Goal: Book appointment/travel/reservation

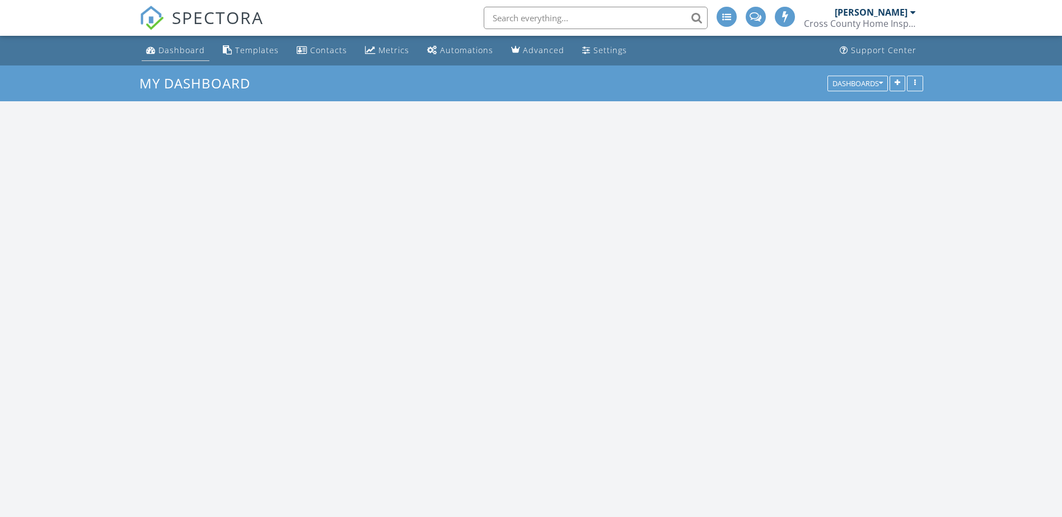
scroll to position [1541, 1080]
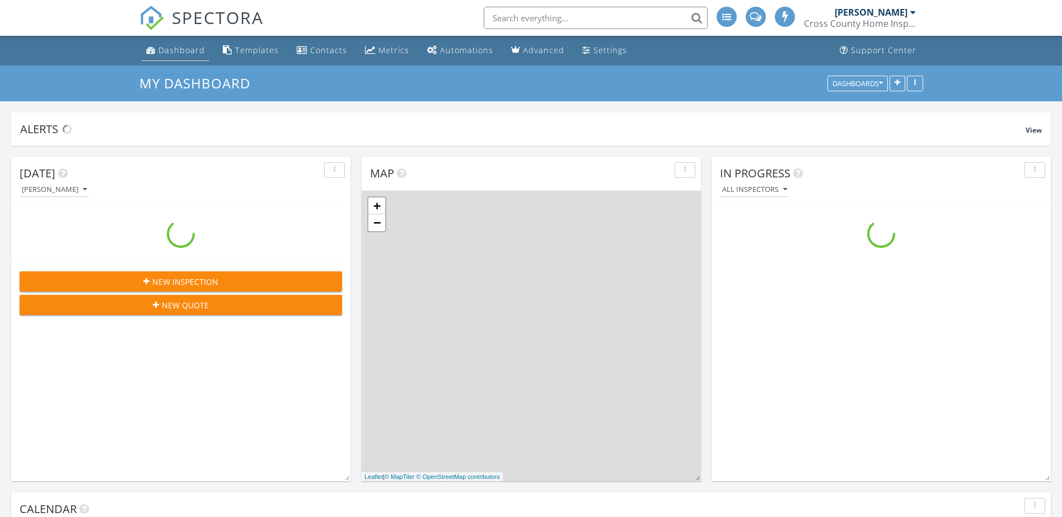
click at [172, 51] on div "Dashboard" at bounding box center [181, 50] width 46 height 11
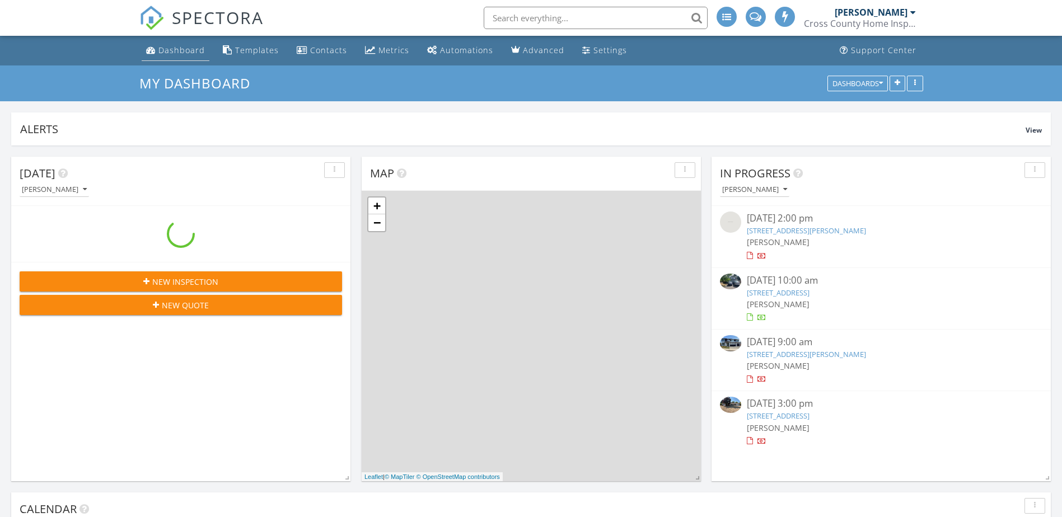
scroll to position [241, 339]
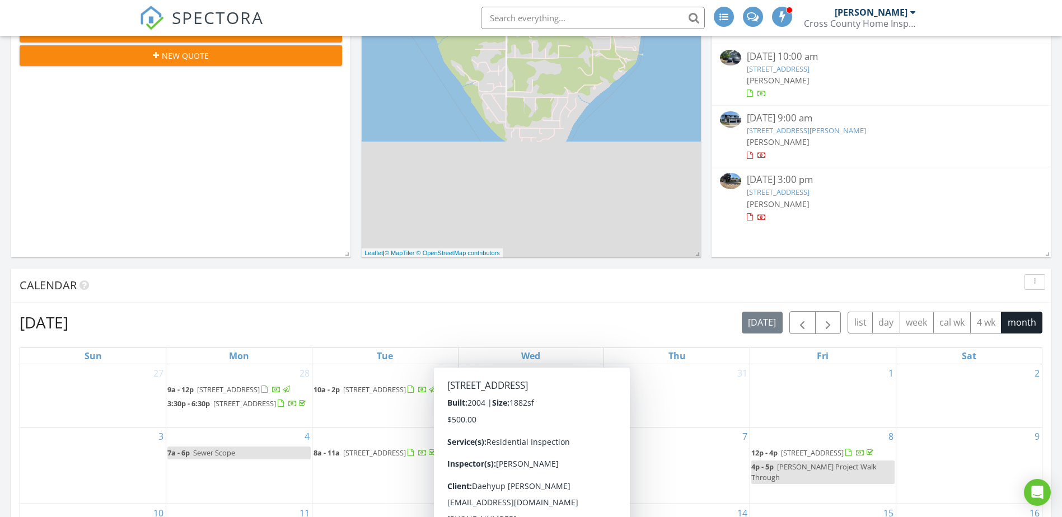
scroll to position [392, 0]
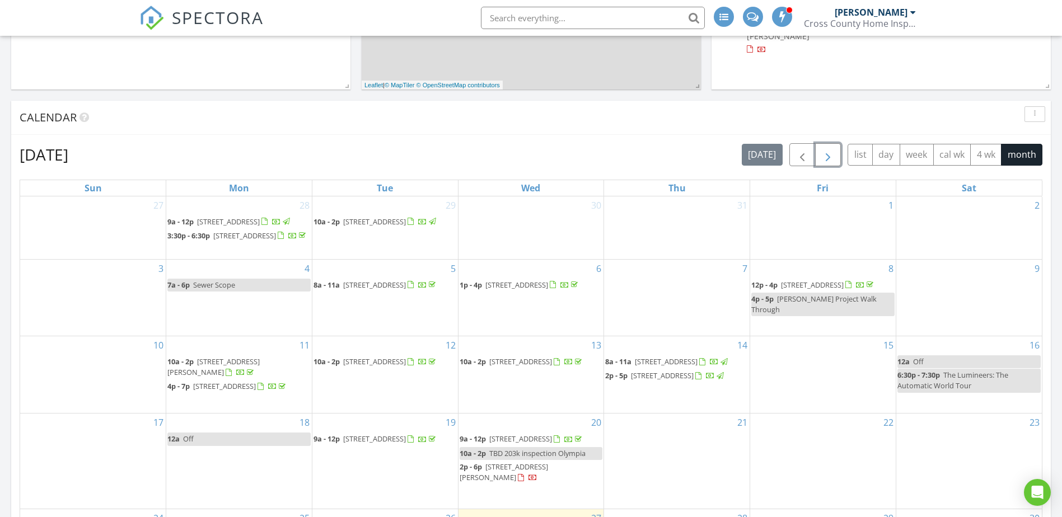
click at [828, 154] on span "button" at bounding box center [828, 154] width 13 height 13
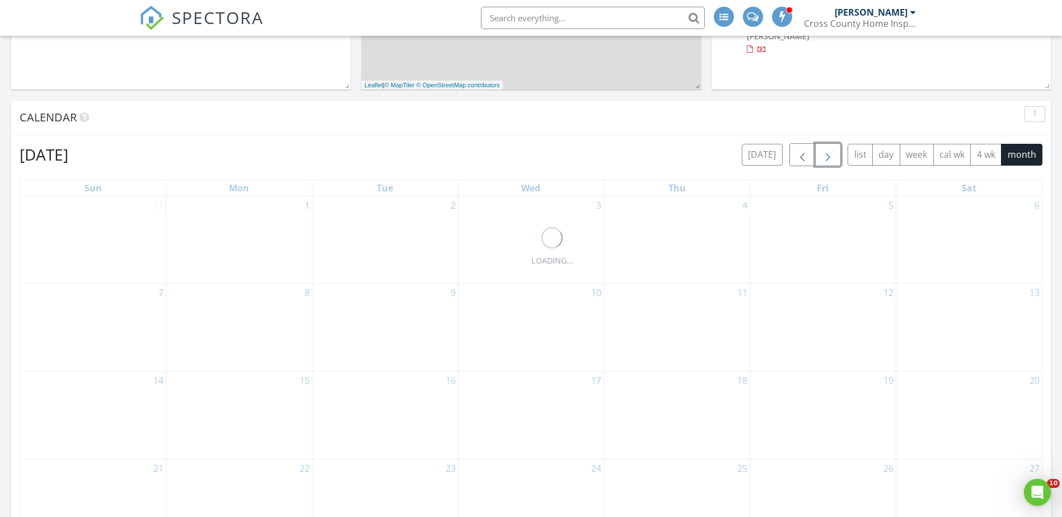
scroll to position [0, 0]
click at [383, 227] on div "2" at bounding box center [385, 240] width 146 height 87
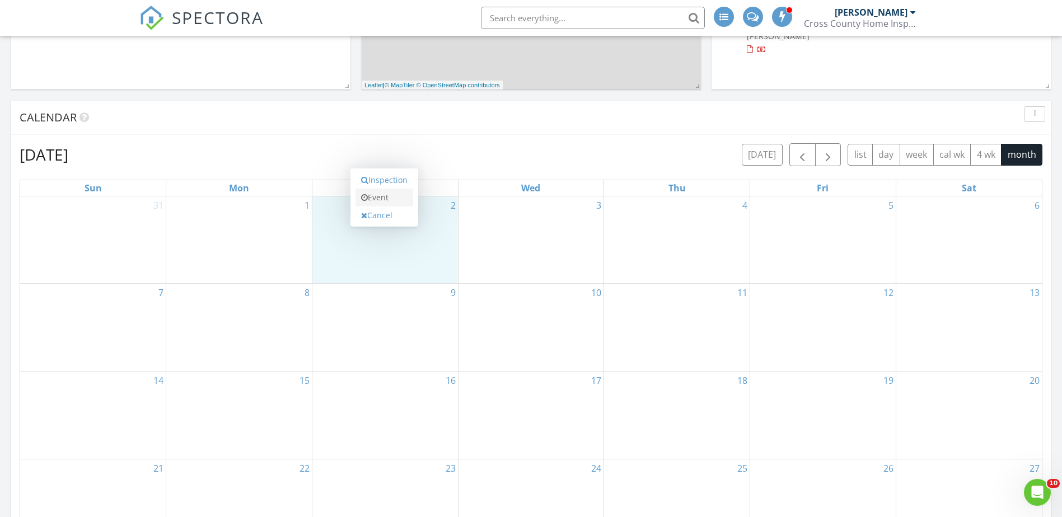
click at [382, 200] on link "Event" at bounding box center [385, 198] width 58 height 18
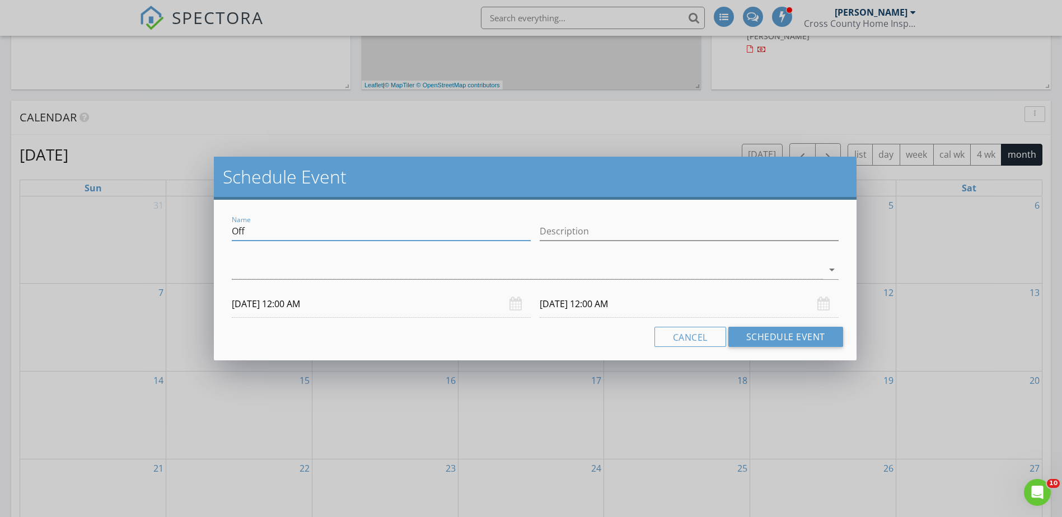
click at [339, 230] on input "Off" at bounding box center [381, 231] width 299 height 18
click at [509, 265] on div at bounding box center [527, 270] width 591 height 18
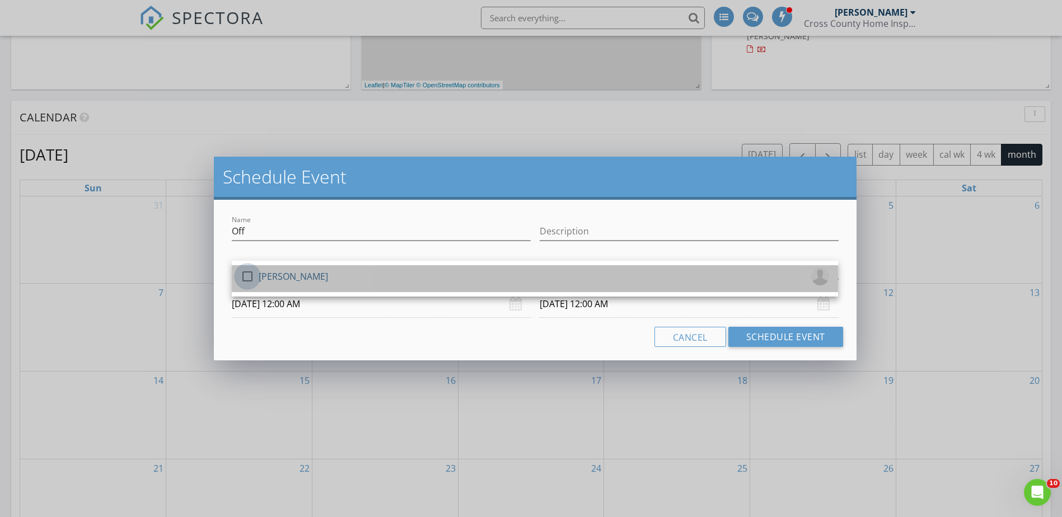
click at [245, 278] on div at bounding box center [247, 276] width 19 height 19
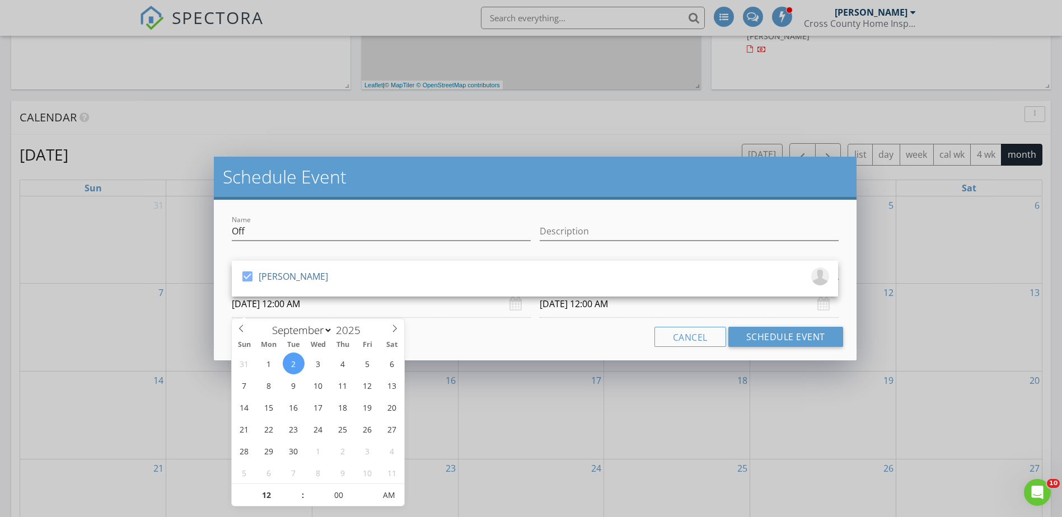
click at [473, 306] on input "[DATE] 12:00 AM" at bounding box center [381, 304] width 299 height 27
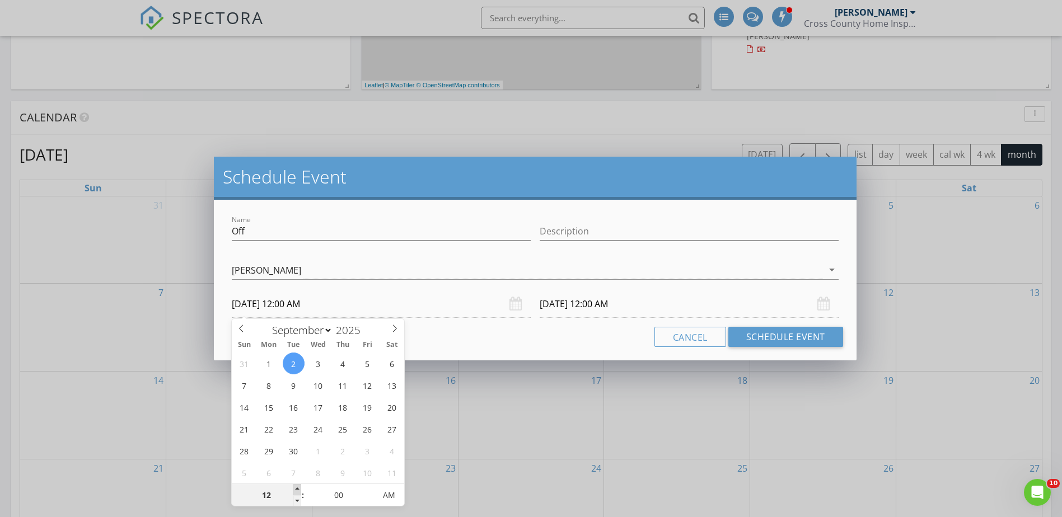
type input "01"
type input "[DATE] 1:00 AM"
click at [298, 491] on span at bounding box center [297, 489] width 8 height 11
type input "02"
type input "[DATE] 2:00 AM"
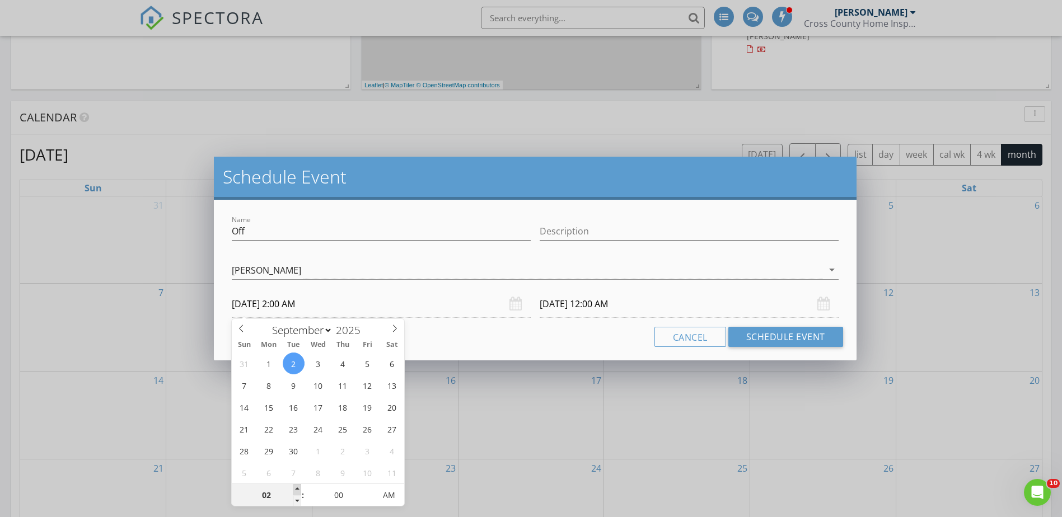
click at [298, 491] on span at bounding box center [297, 489] width 8 height 11
type input "03"
type input "[DATE] 3:00 AM"
click at [298, 491] on span at bounding box center [297, 489] width 8 height 11
type input "[DATE] 3:00 AM"
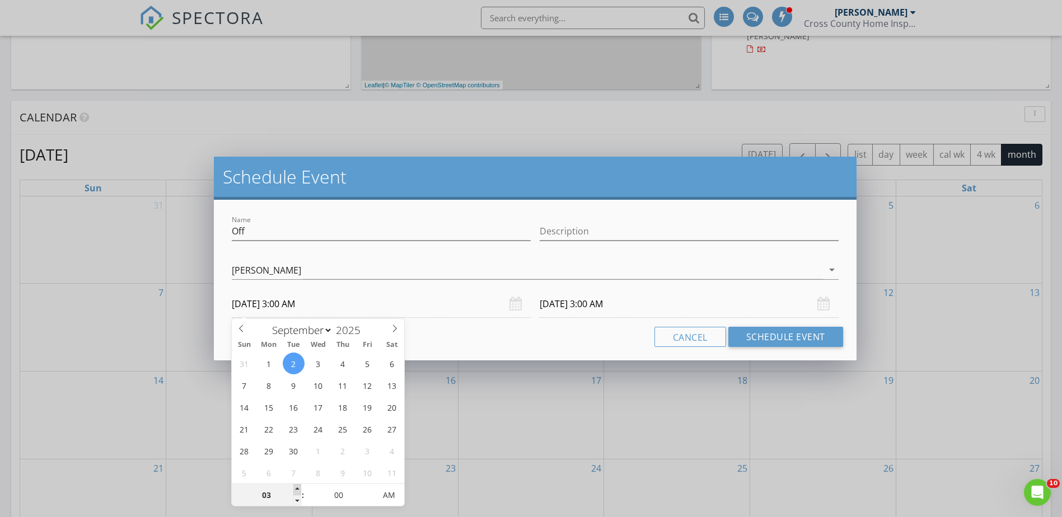
type input "04"
type input "[DATE] 4:00 AM"
click at [299, 491] on span at bounding box center [297, 489] width 8 height 11
type input "[DATE] 4:00 AM"
type input "05"
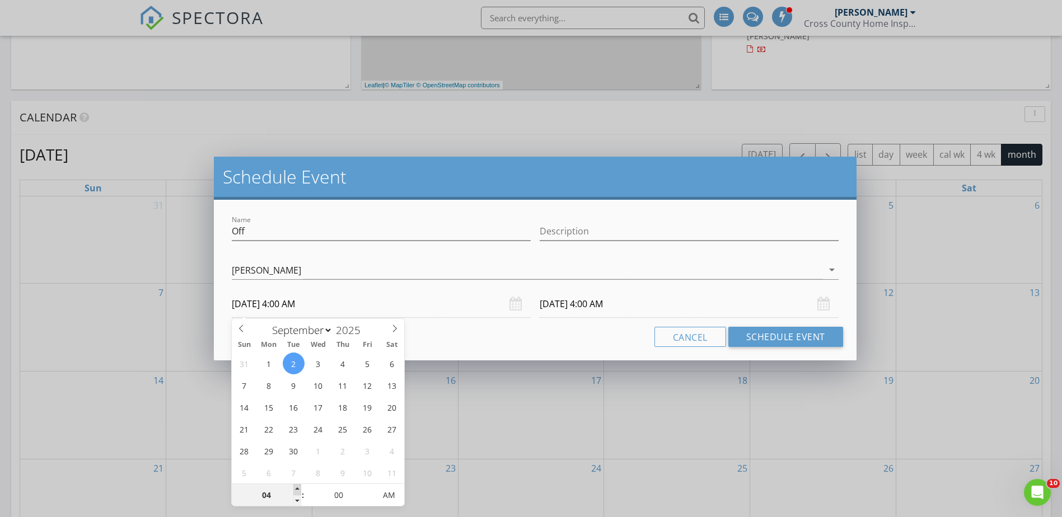
type input "[DATE] 5:00 AM"
click at [299, 491] on span at bounding box center [297, 489] width 8 height 11
type input "[DATE] 5:00 AM"
type input "06"
type input "[DATE] 6:00 AM"
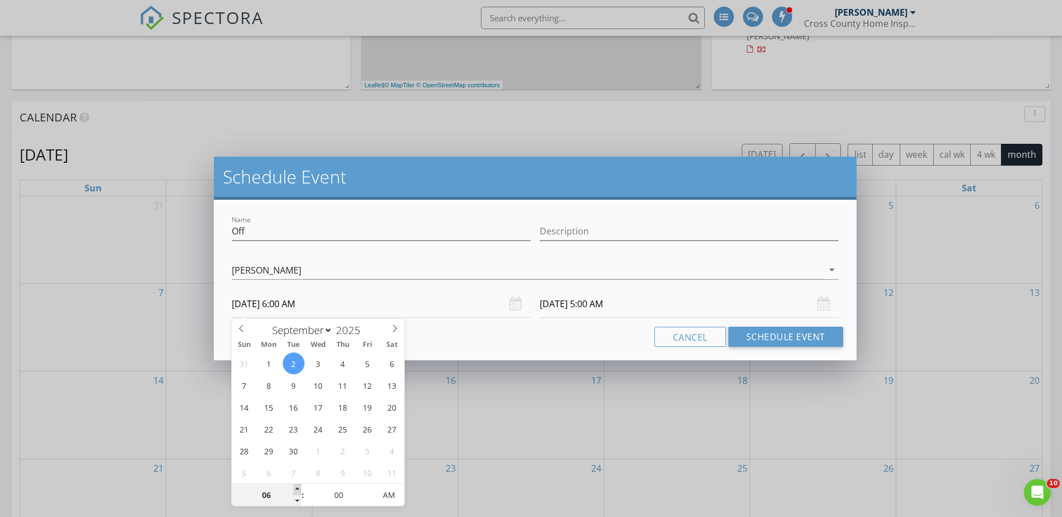
click at [300, 491] on span at bounding box center [297, 489] width 8 height 11
type input "[DATE] 6:00 AM"
type input "07"
type input "[DATE] 7:00 AM"
click at [301, 489] on span at bounding box center [297, 489] width 8 height 11
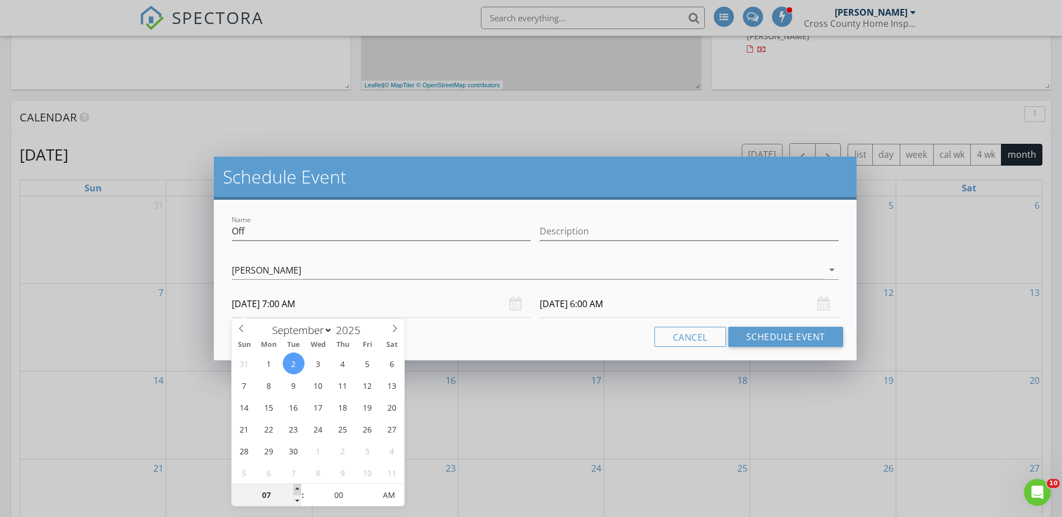
type input "08"
type input "[DATE] 8:00 AM"
click at [301, 489] on span at bounding box center [297, 489] width 8 height 11
type input "09"
type input "[DATE] 9:00 AM"
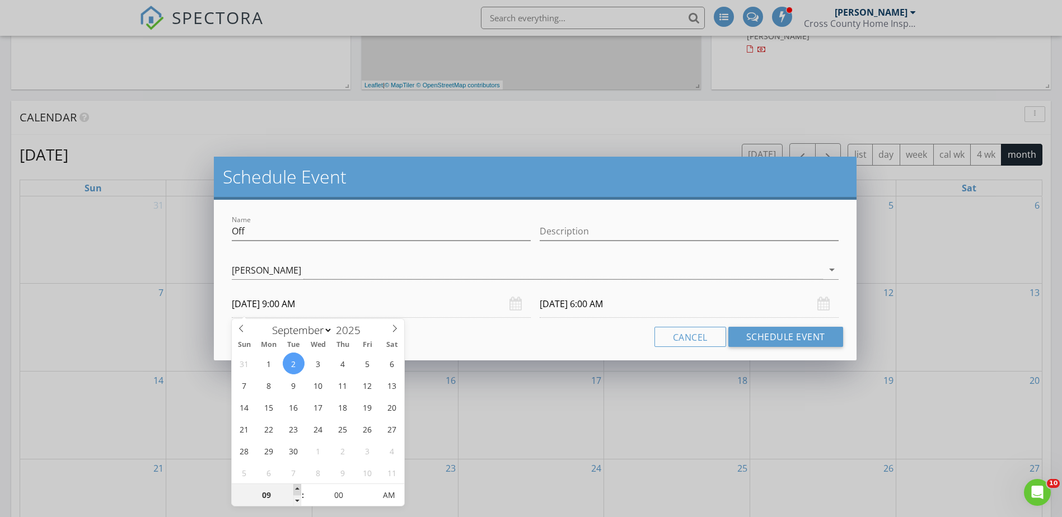
click at [301, 489] on span at bounding box center [297, 489] width 8 height 11
type input "10"
type input "[DATE] 10:00 AM"
click at [301, 489] on span at bounding box center [297, 489] width 8 height 11
type input "11"
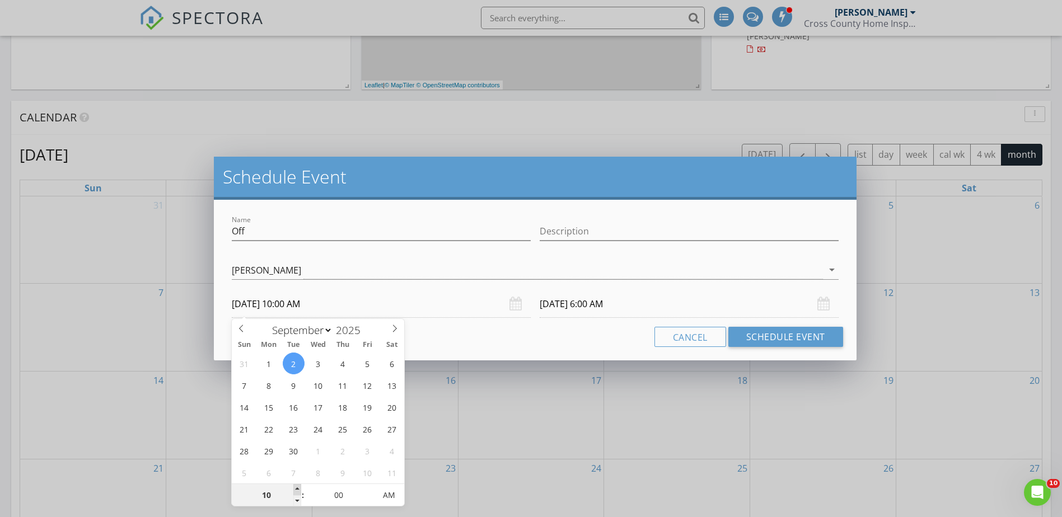
type input "[DATE] 11:00 AM"
click at [301, 489] on span at bounding box center [297, 489] width 8 height 11
type input "12"
type input "[DATE] 12:00 PM"
click at [301, 489] on span at bounding box center [297, 489] width 8 height 11
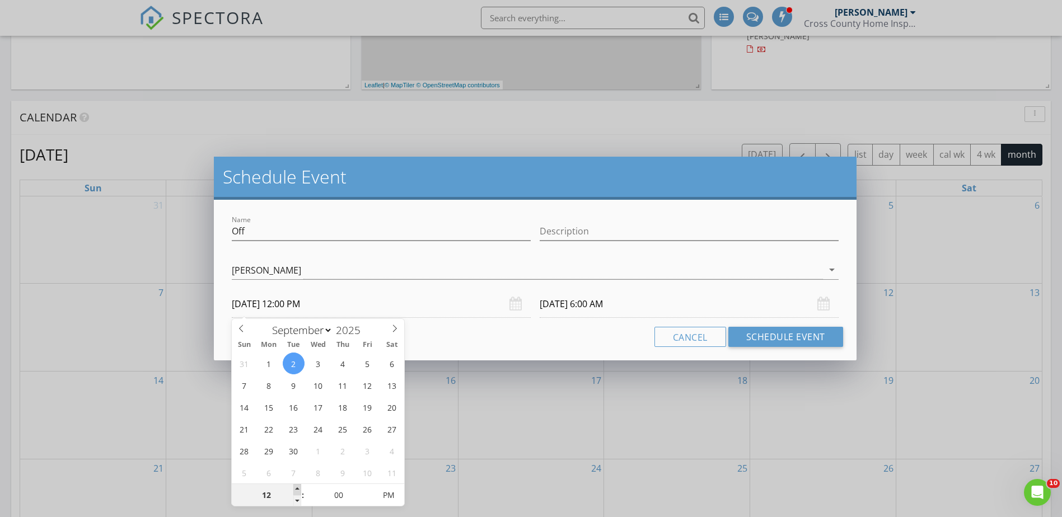
type input "01"
type input "[DATE] 1:00 PM"
click at [301, 489] on span at bounding box center [297, 489] width 8 height 11
type input "[DATE] 1:00 PM"
click at [582, 306] on input "[DATE] 1:00 PM" at bounding box center [689, 304] width 299 height 27
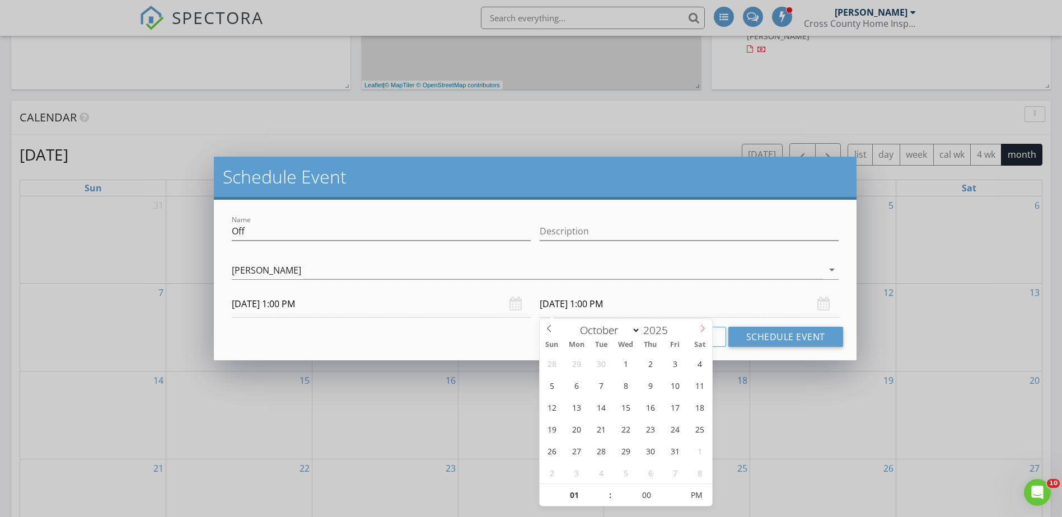
click at [699, 331] on icon at bounding box center [703, 329] width 8 height 8
click at [550, 328] on icon at bounding box center [549, 329] width 8 height 8
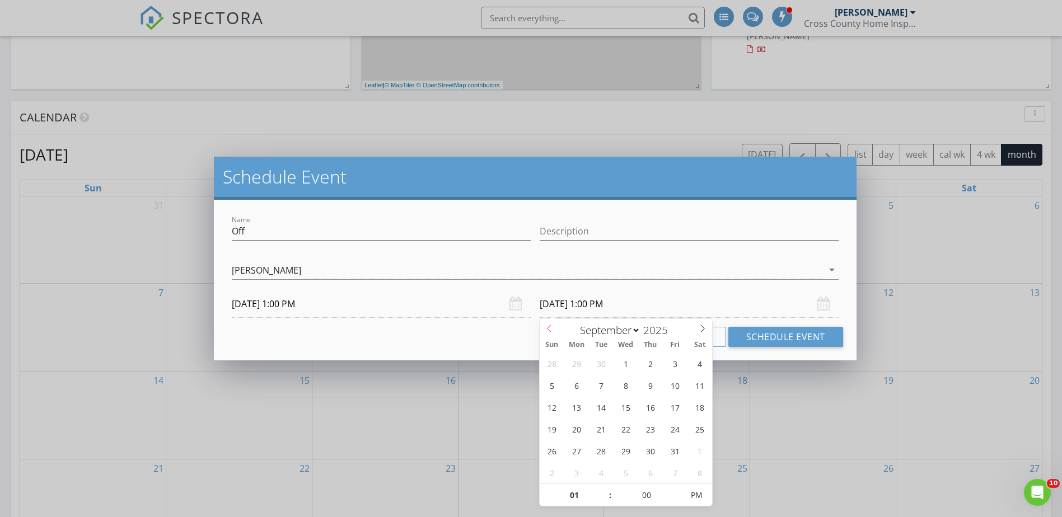
click at [550, 328] on icon at bounding box center [549, 329] width 8 height 8
select select "9"
click at [700, 332] on icon at bounding box center [703, 329] width 8 height 8
type input "[DATE] 1:00 PM"
click at [768, 338] on button "Schedule Event" at bounding box center [786, 337] width 115 height 20
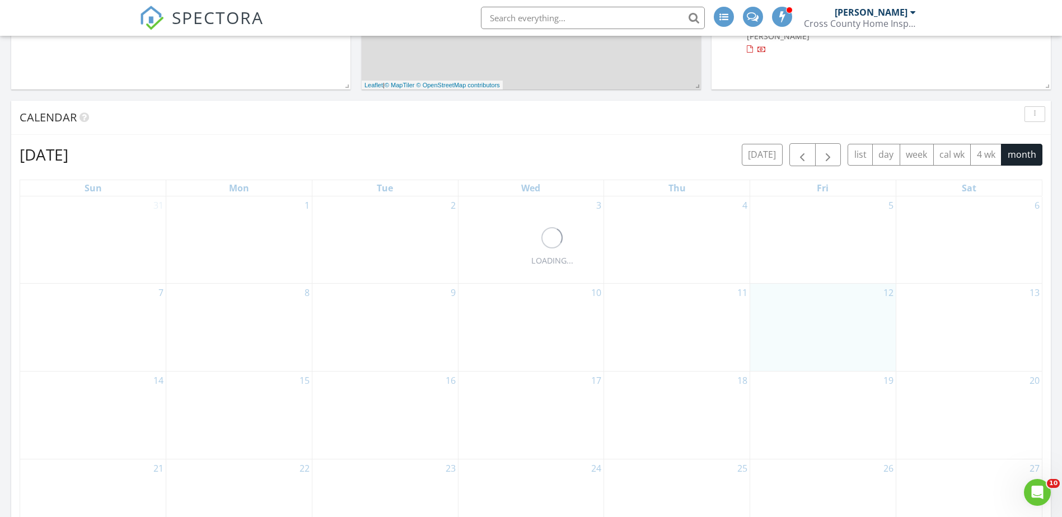
click at [768, 338] on div "12" at bounding box center [823, 327] width 146 height 87
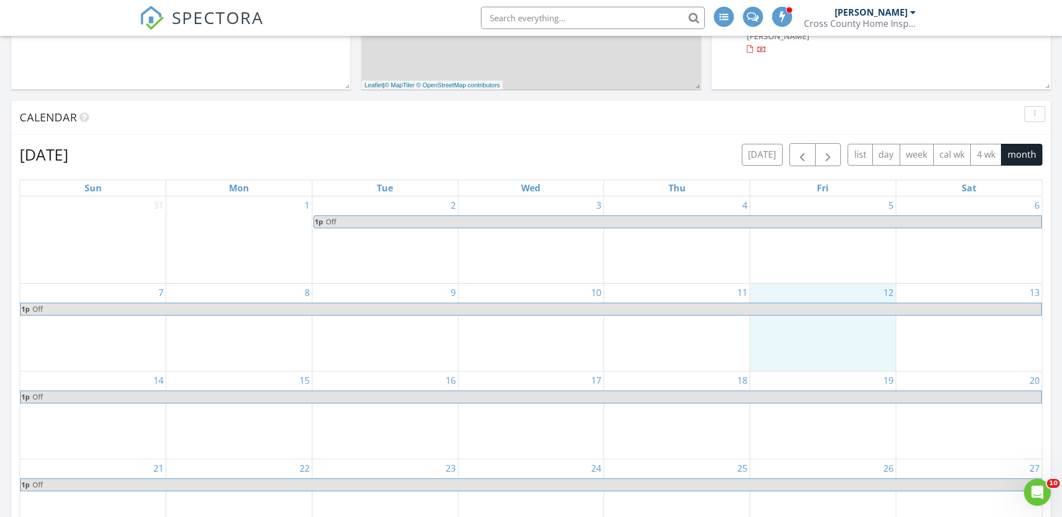
click at [364, 227] on span "Off" at bounding box center [683, 222] width 716 height 12
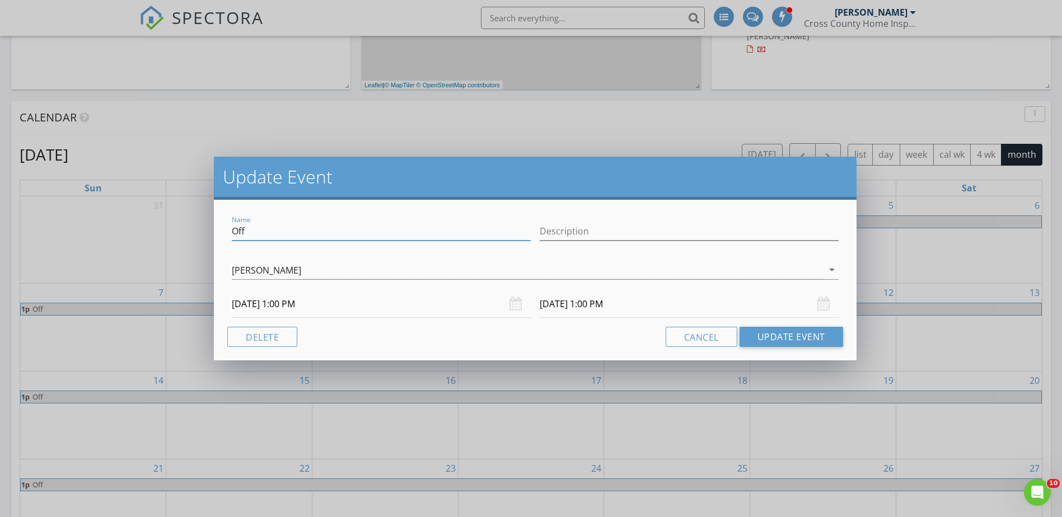
click at [364, 227] on input "Off" at bounding box center [381, 231] width 299 height 18
click at [568, 312] on input "[DATE] 1:00 PM" at bounding box center [689, 304] width 299 height 27
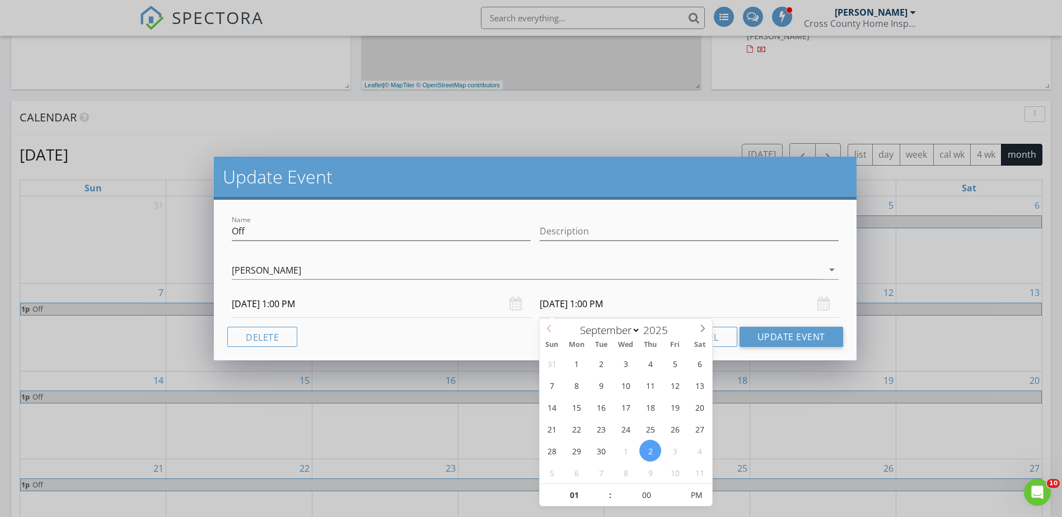
click at [551, 327] on icon at bounding box center [549, 329] width 8 height 8
select select "8"
click at [702, 333] on span at bounding box center [702, 327] width 19 height 16
type input "[DATE] 1:00 PM"
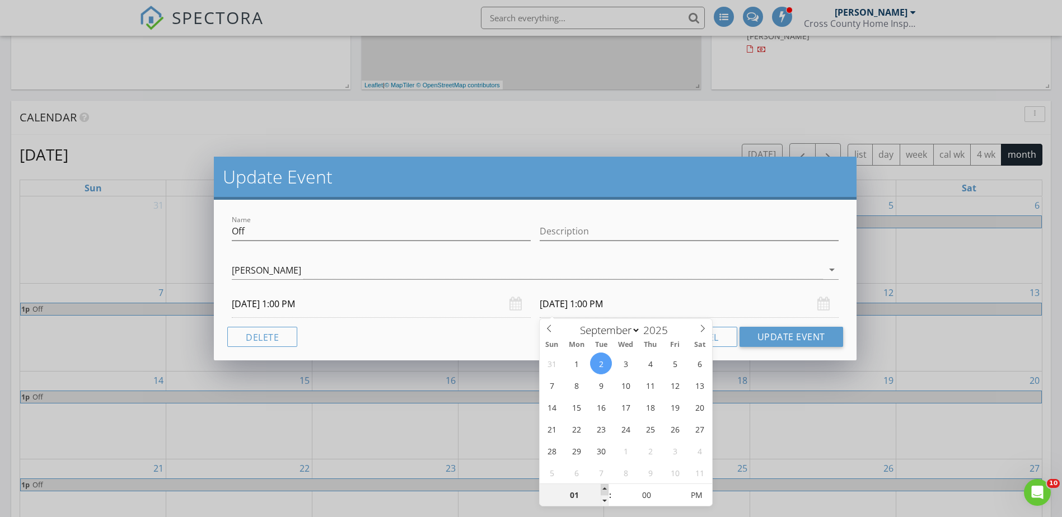
type input "02"
type input "[DATE] 2:00 PM"
click at [604, 490] on span at bounding box center [605, 489] width 8 height 11
type input "03"
type input "[DATE] 3:00 PM"
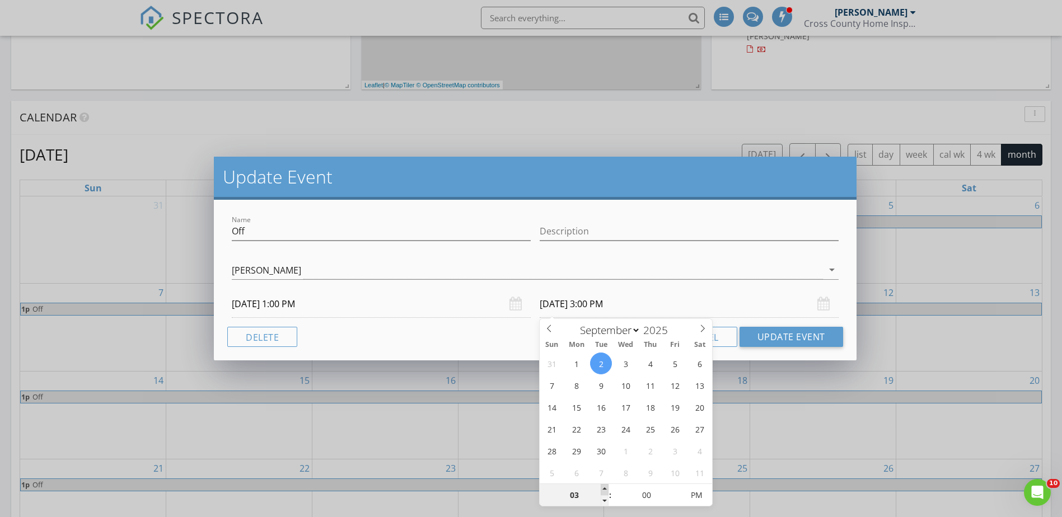
click at [606, 489] on span at bounding box center [605, 489] width 8 height 11
type input "04"
type input "[DATE] 4:00 PM"
click at [606, 489] on span at bounding box center [605, 489] width 8 height 11
type input "05"
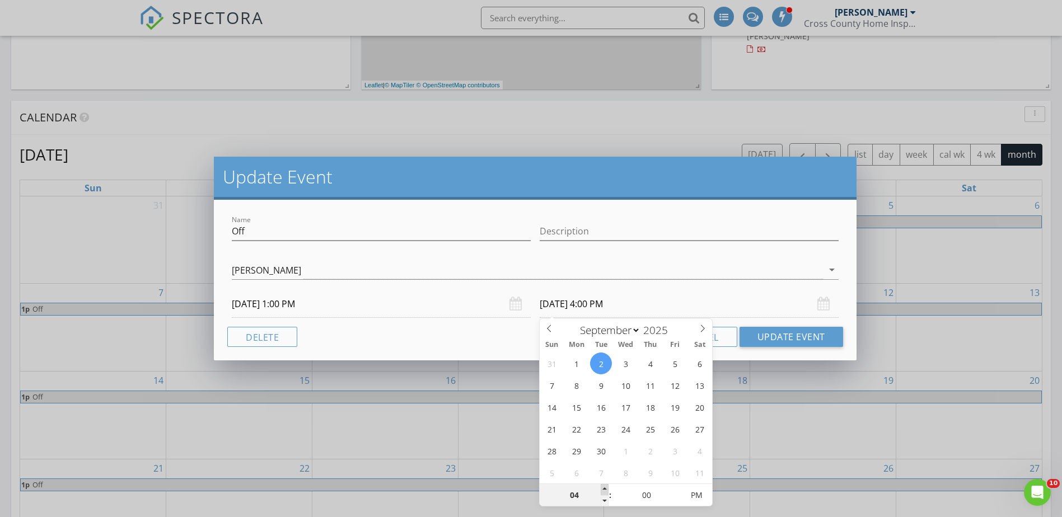
type input "[DATE] 5:00 PM"
click at [606, 489] on span at bounding box center [605, 489] width 8 height 11
type input "06"
type input "[DATE] 6:00 PM"
click at [606, 489] on span at bounding box center [605, 489] width 8 height 11
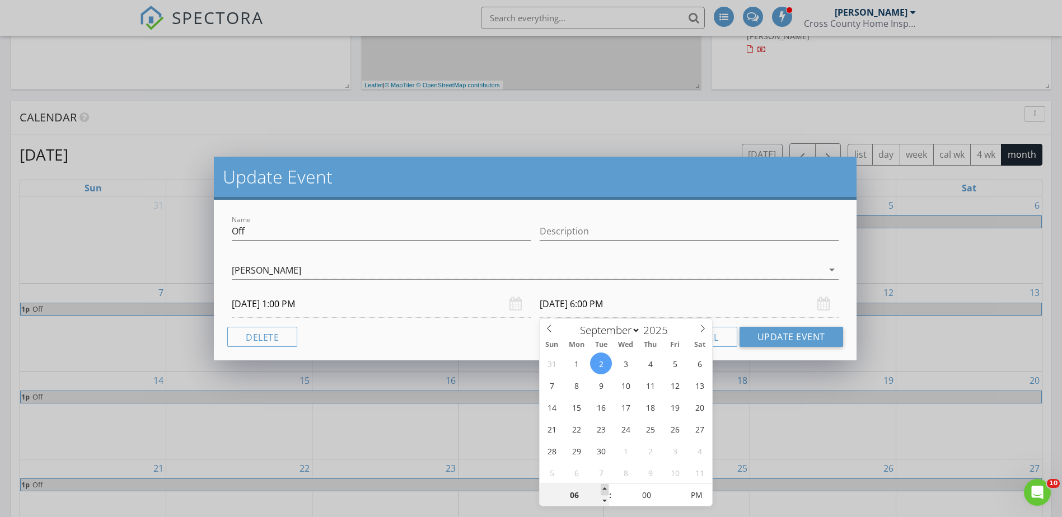
type input "07"
type input "[DATE] 7:00 PM"
click at [606, 489] on span at bounding box center [605, 489] width 8 height 11
type input "08"
type input "[DATE] 8:00 PM"
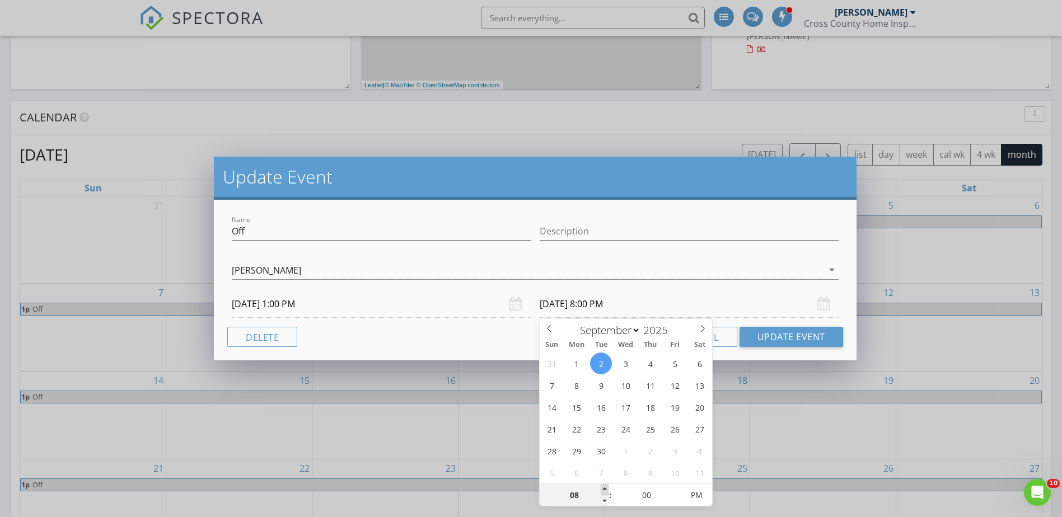
click at [606, 489] on span at bounding box center [605, 489] width 8 height 11
type input "09"
type input "[DATE] 9:00 PM"
click at [606, 488] on span at bounding box center [605, 489] width 8 height 11
type input "10"
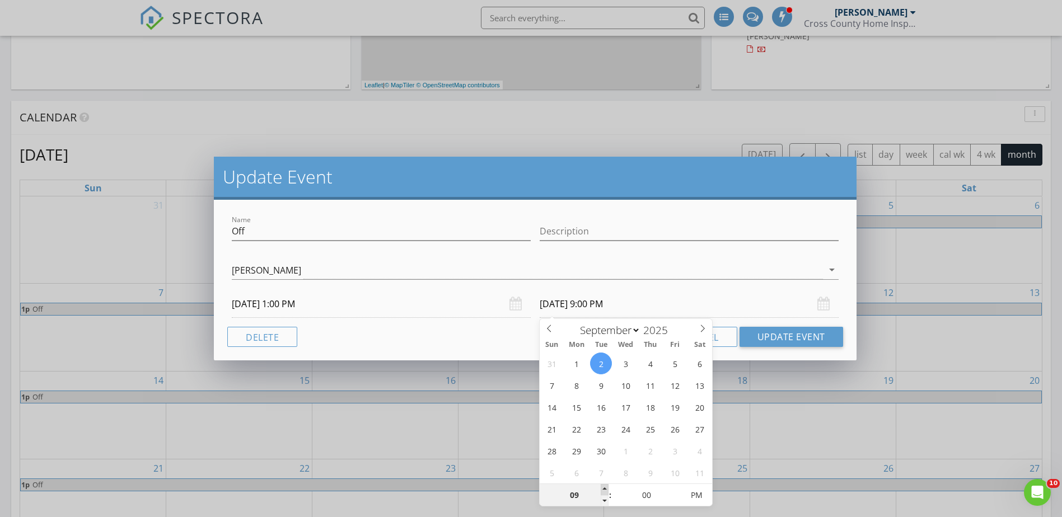
type input "[DATE] 10:00 PM"
click at [606, 488] on span at bounding box center [605, 489] width 8 height 11
type input "05"
type input "[DATE] 10:05 PM"
click at [678, 490] on span at bounding box center [677, 489] width 8 height 11
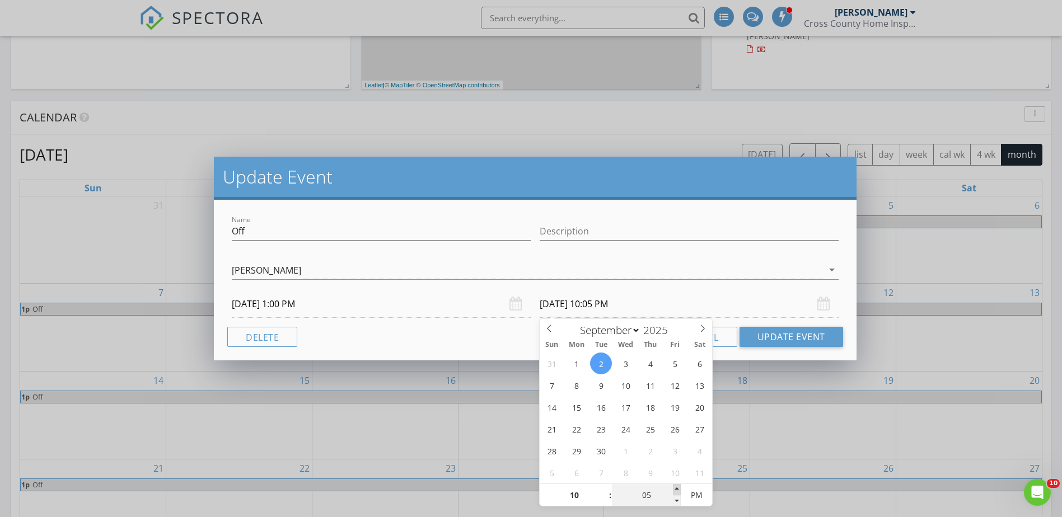
type input "10"
type input "[DATE] 10:10 PM"
click at [678, 490] on span at bounding box center [677, 489] width 8 height 11
type input "05"
type input "[DATE] 10:05 PM"
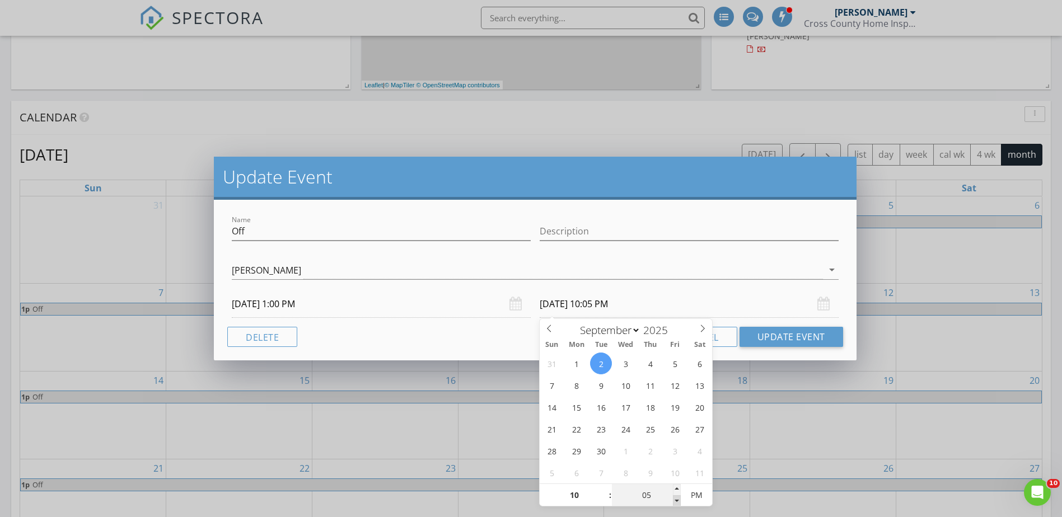
click at [675, 500] on span at bounding box center [677, 501] width 8 height 11
type input "10"
type input "[DATE] 10:10 PM"
click at [678, 492] on span at bounding box center [677, 489] width 8 height 11
type input "15"
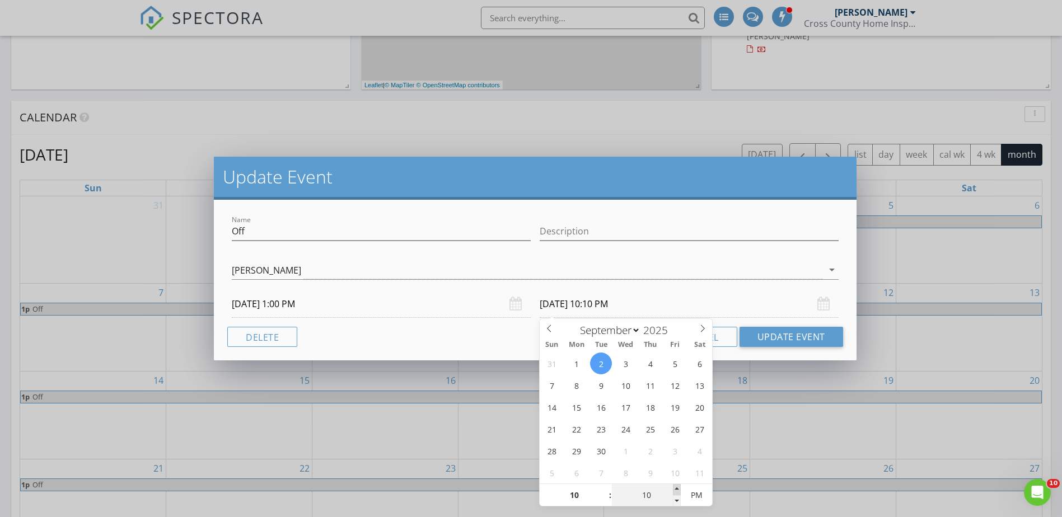
type input "[DATE] 10:15 PM"
click at [678, 492] on span at bounding box center [677, 489] width 8 height 11
type input "20"
type input "[DATE] 10:20 PM"
click at [678, 492] on span at bounding box center [677, 489] width 8 height 11
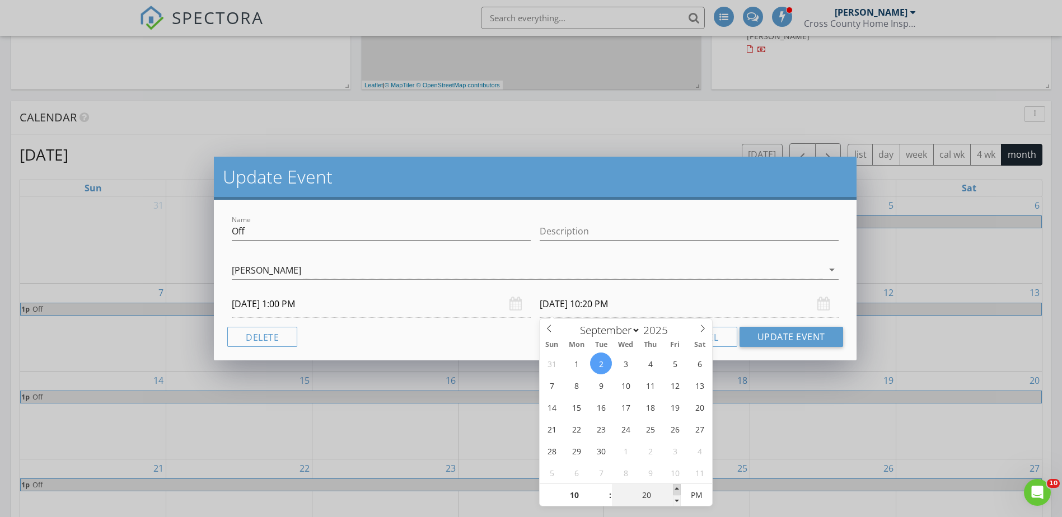
type input "25"
type input "[DATE] 10:25 PM"
click at [678, 492] on span at bounding box center [677, 489] width 8 height 11
type input "30"
type input "[DATE] 10:30 PM"
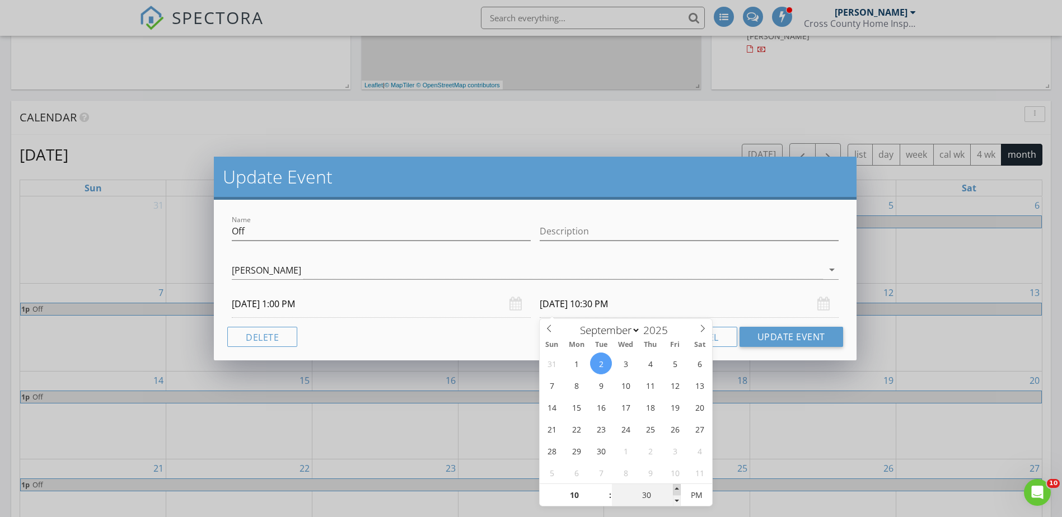
click at [678, 492] on span at bounding box center [677, 489] width 8 height 11
click at [804, 334] on button "Update Event" at bounding box center [792, 337] width 104 height 20
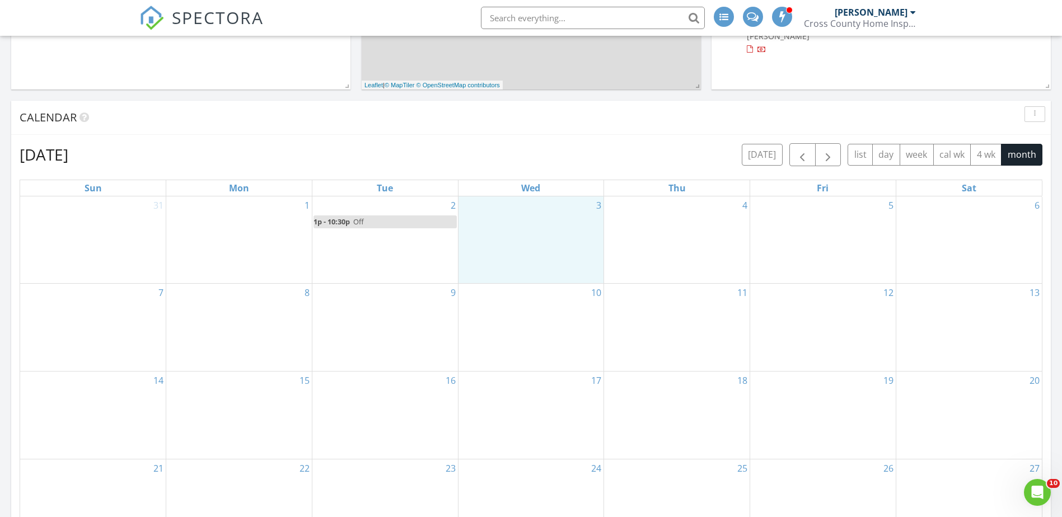
click at [508, 223] on div "3" at bounding box center [532, 240] width 146 height 87
click at [387, 218] on link "1p - 10:30p Off" at bounding box center [385, 222] width 143 height 13
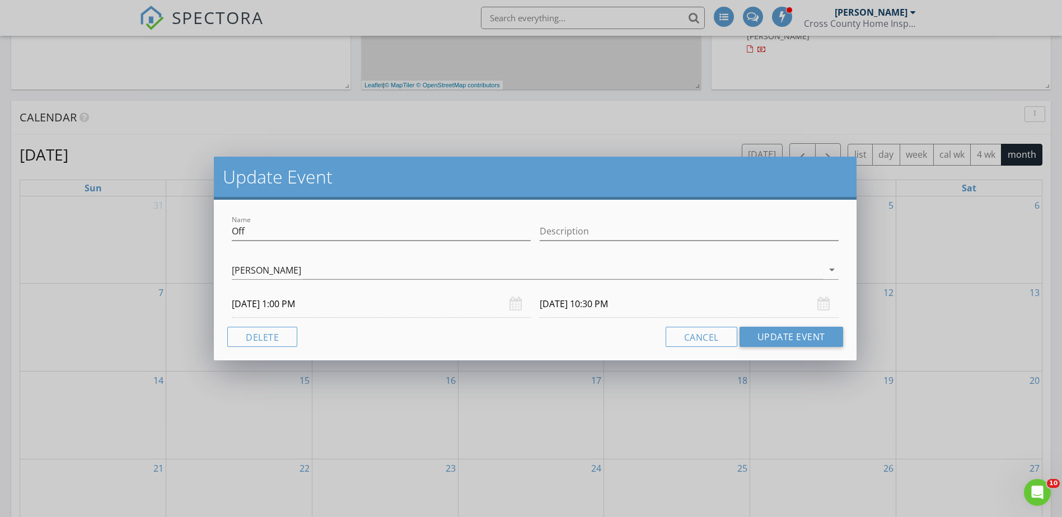
click at [888, 260] on div "Update Event Name Off Description [PERSON_NAME] [GEOGRAPHIC_DATA] arrow_drop_do…" at bounding box center [531, 258] width 1062 height 517
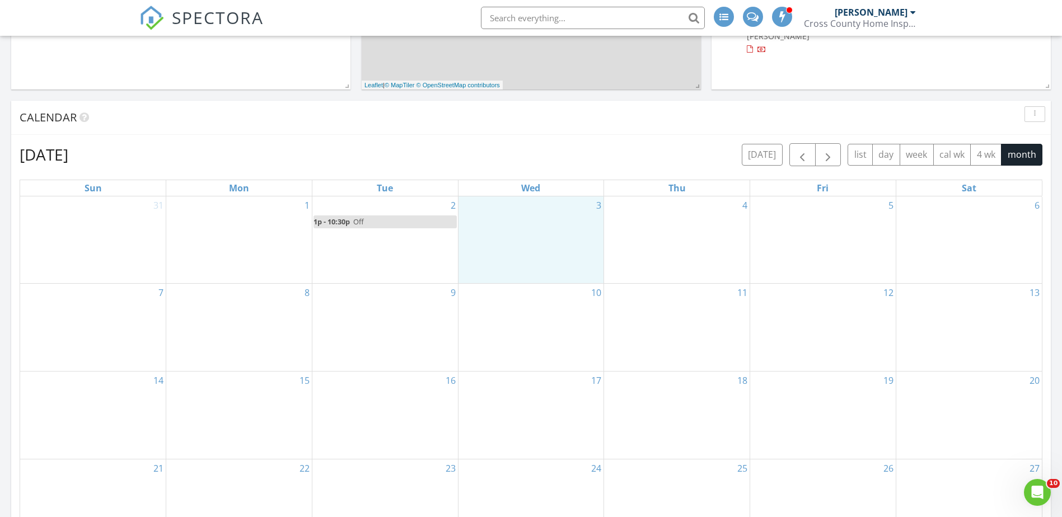
click at [547, 230] on div "3" at bounding box center [532, 240] width 146 height 87
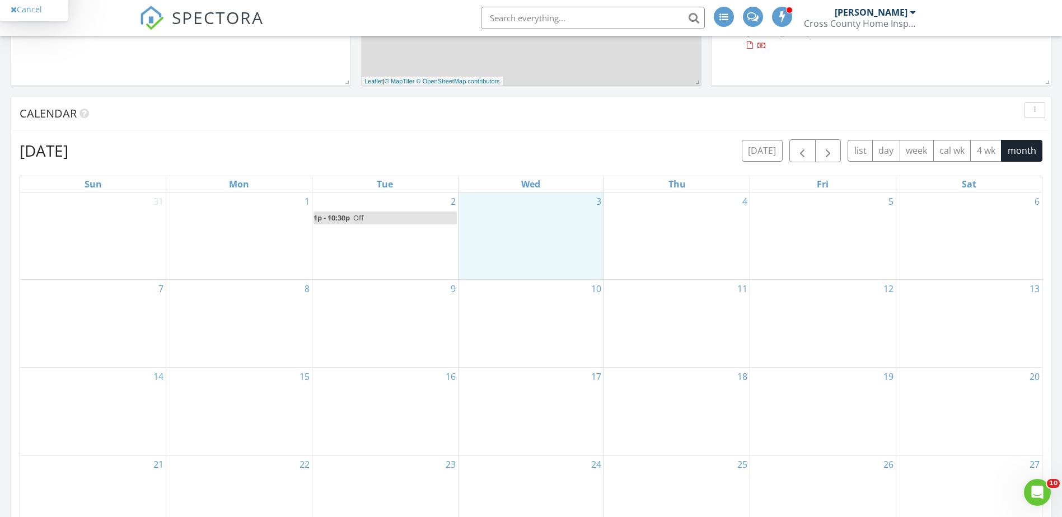
scroll to position [392, 0]
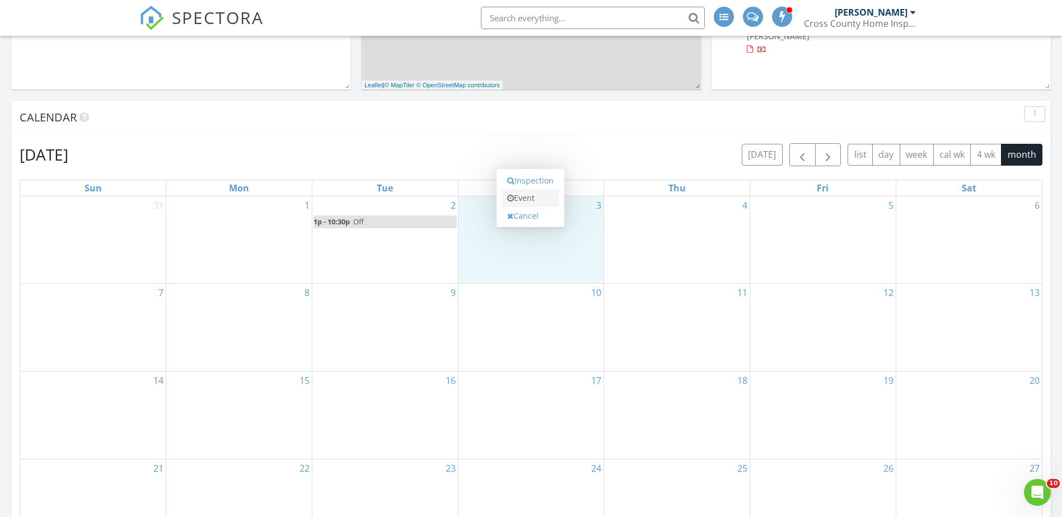
click at [531, 197] on link "Event" at bounding box center [531, 198] width 58 height 18
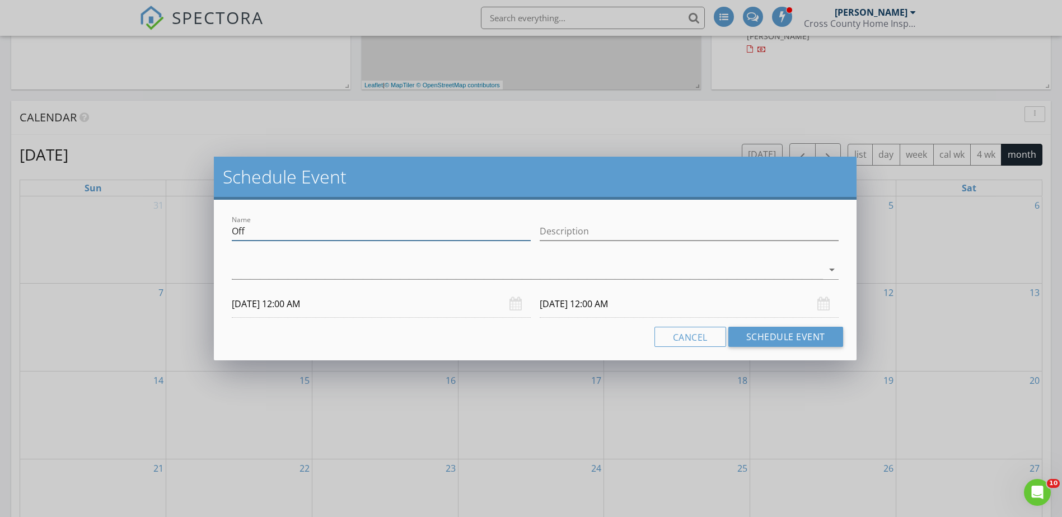
click at [255, 235] on input "Off" at bounding box center [381, 231] width 299 height 18
click at [517, 229] on input "Off" at bounding box center [381, 231] width 299 height 18
click at [505, 276] on div at bounding box center [527, 270] width 591 height 18
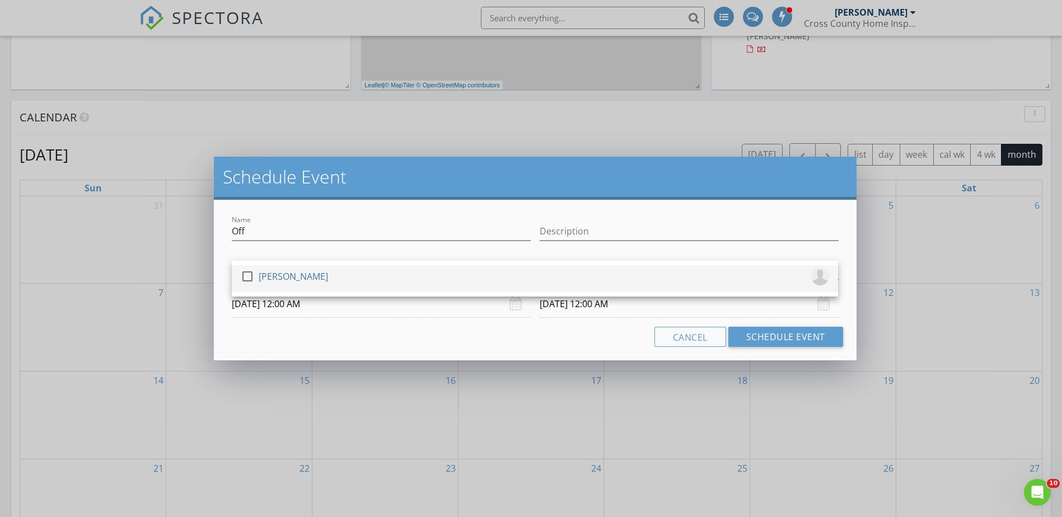
click at [251, 280] on div at bounding box center [247, 276] width 19 height 19
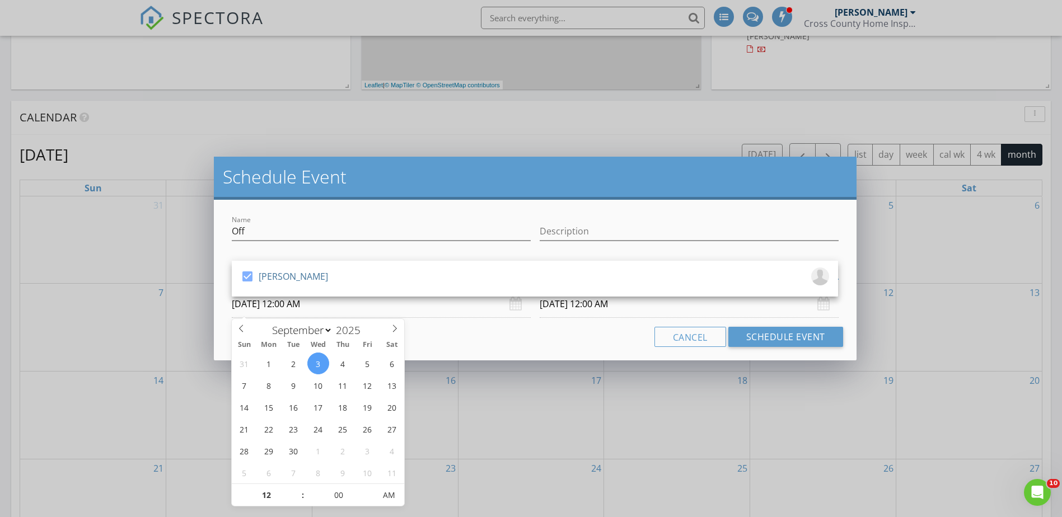
click at [292, 307] on input "[DATE] 12:00 AM" at bounding box center [381, 304] width 299 height 27
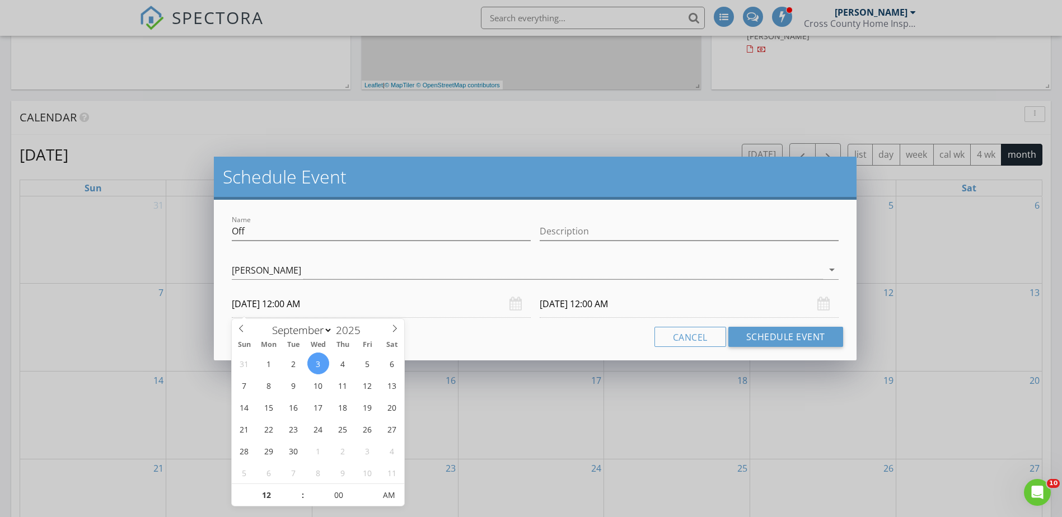
click at [254, 302] on input "[DATE] 12:00 AM" at bounding box center [381, 304] width 299 height 27
type input "01"
type input "[DATE] 1:00 PM"
click at [394, 498] on span "AM" at bounding box center [389, 495] width 31 height 22
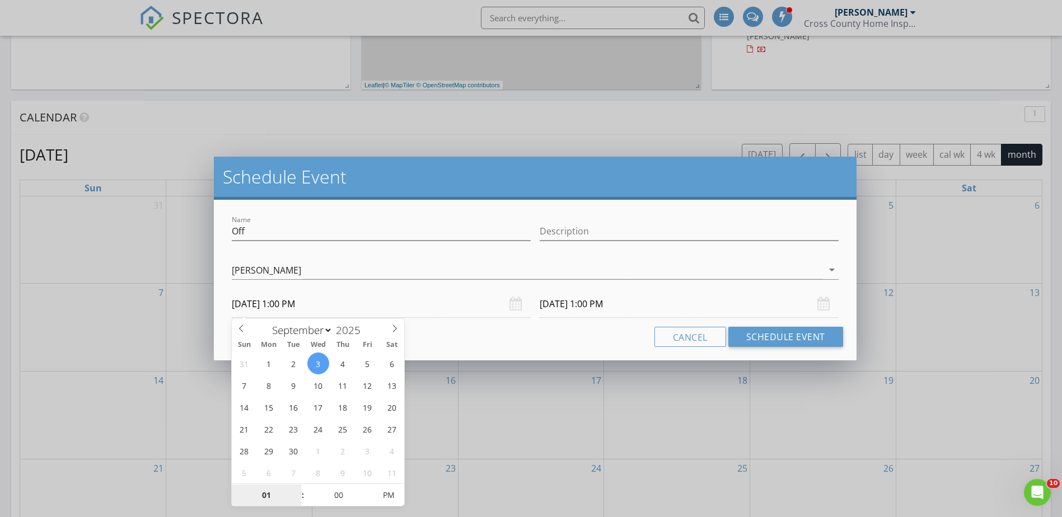
type input "01"
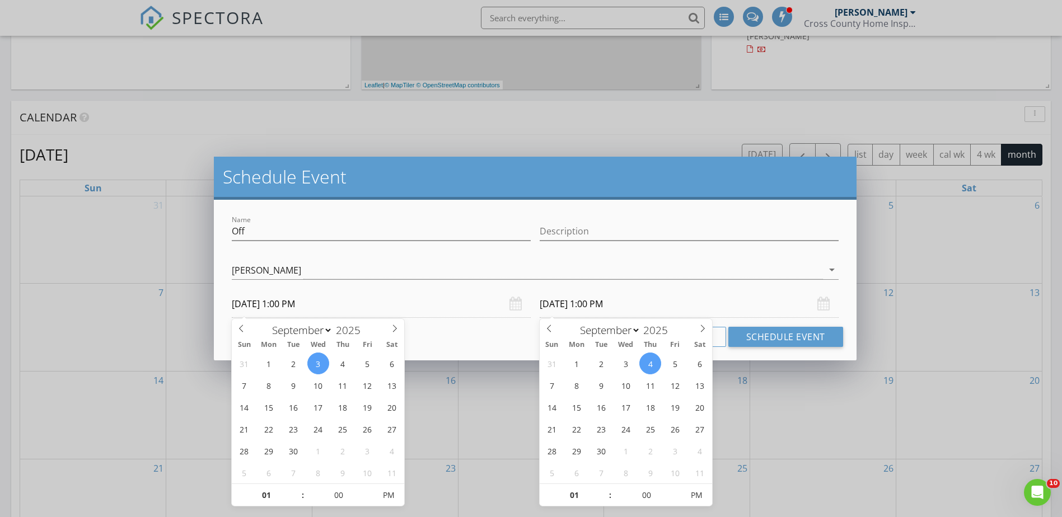
click at [592, 302] on input "[DATE] 1:00 PM" at bounding box center [689, 304] width 299 height 27
type input "[DATE] 1:00 PM"
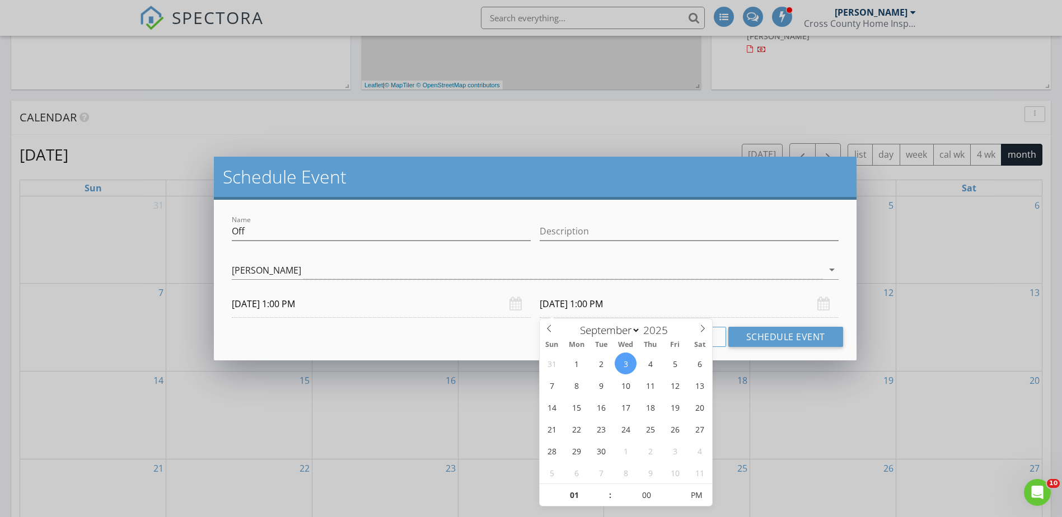
click at [599, 305] on input "[DATE] 1:00 PM" at bounding box center [689, 304] width 299 height 27
click at [575, 493] on input "01" at bounding box center [574, 496] width 69 height 22
type input "10"
type input "[DATE] 10:00 PM"
click at [652, 496] on input "00" at bounding box center [646, 496] width 69 height 22
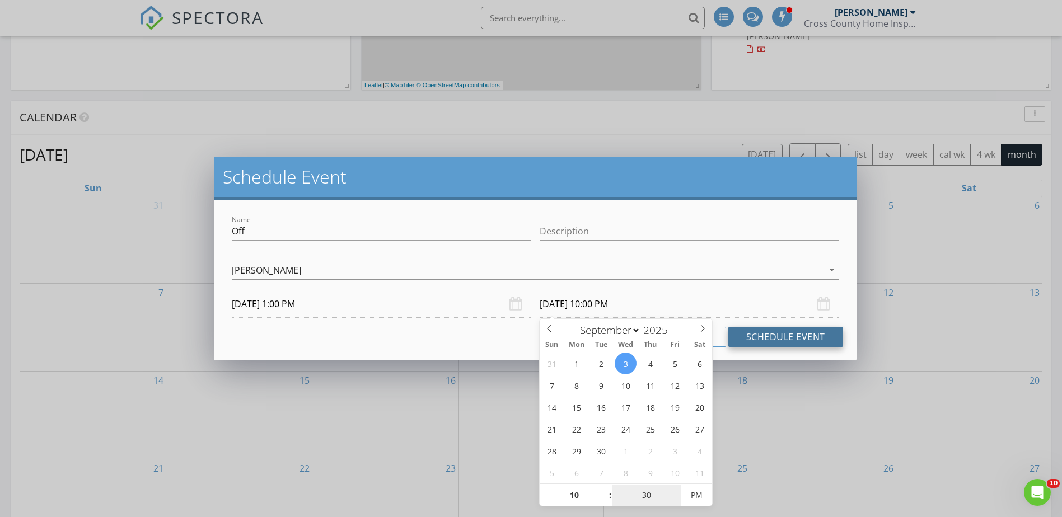
type input "30"
type input "[DATE] 10:30 PM"
click at [791, 347] on div "Name Off Description check_box [PERSON_NAME][GEOGRAPHIC_DATA] [PERSON_NAME] [GE…" at bounding box center [535, 280] width 642 height 161
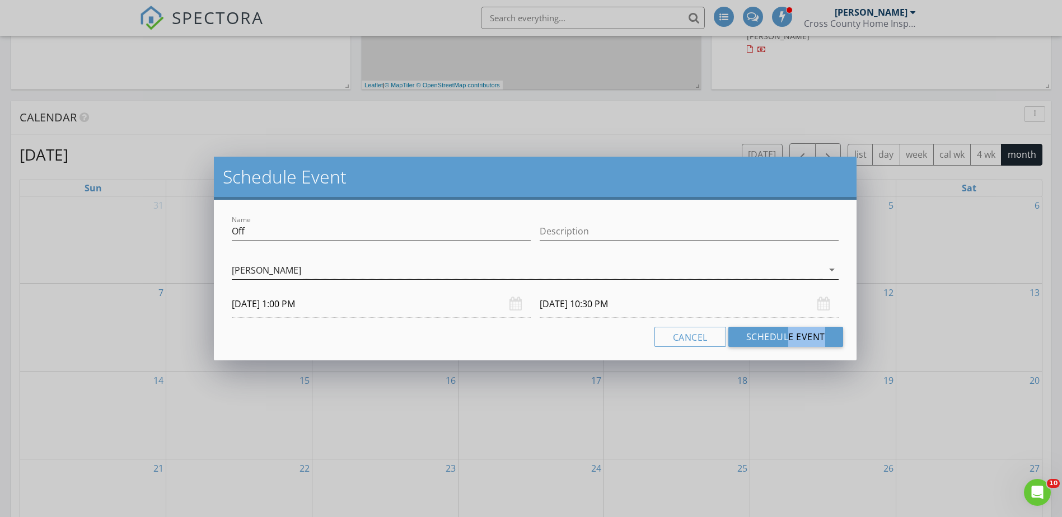
click at [668, 263] on div "[PERSON_NAME]" at bounding box center [527, 270] width 591 height 18
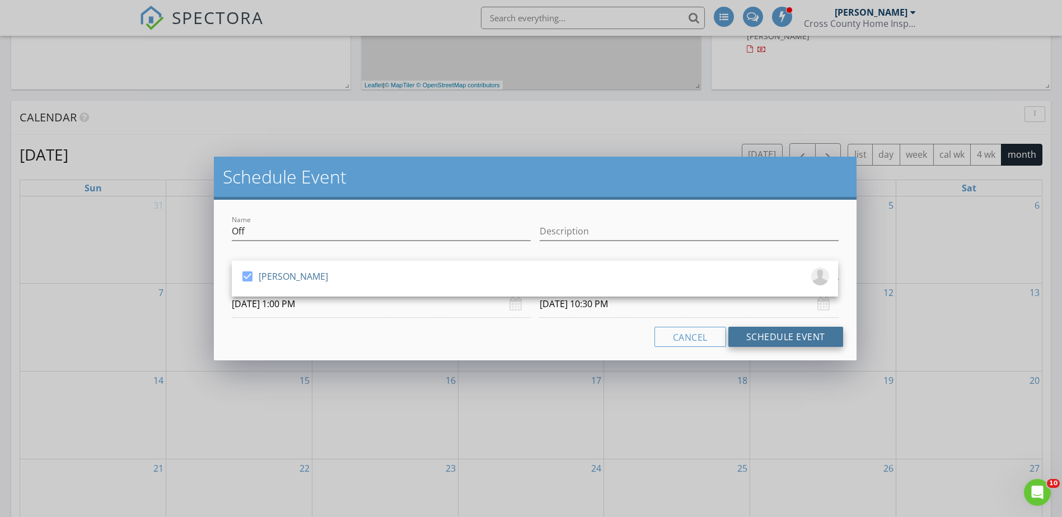
click at [774, 339] on button "Schedule Event" at bounding box center [786, 337] width 115 height 20
